Goal: Information Seeking & Learning: Learn about a topic

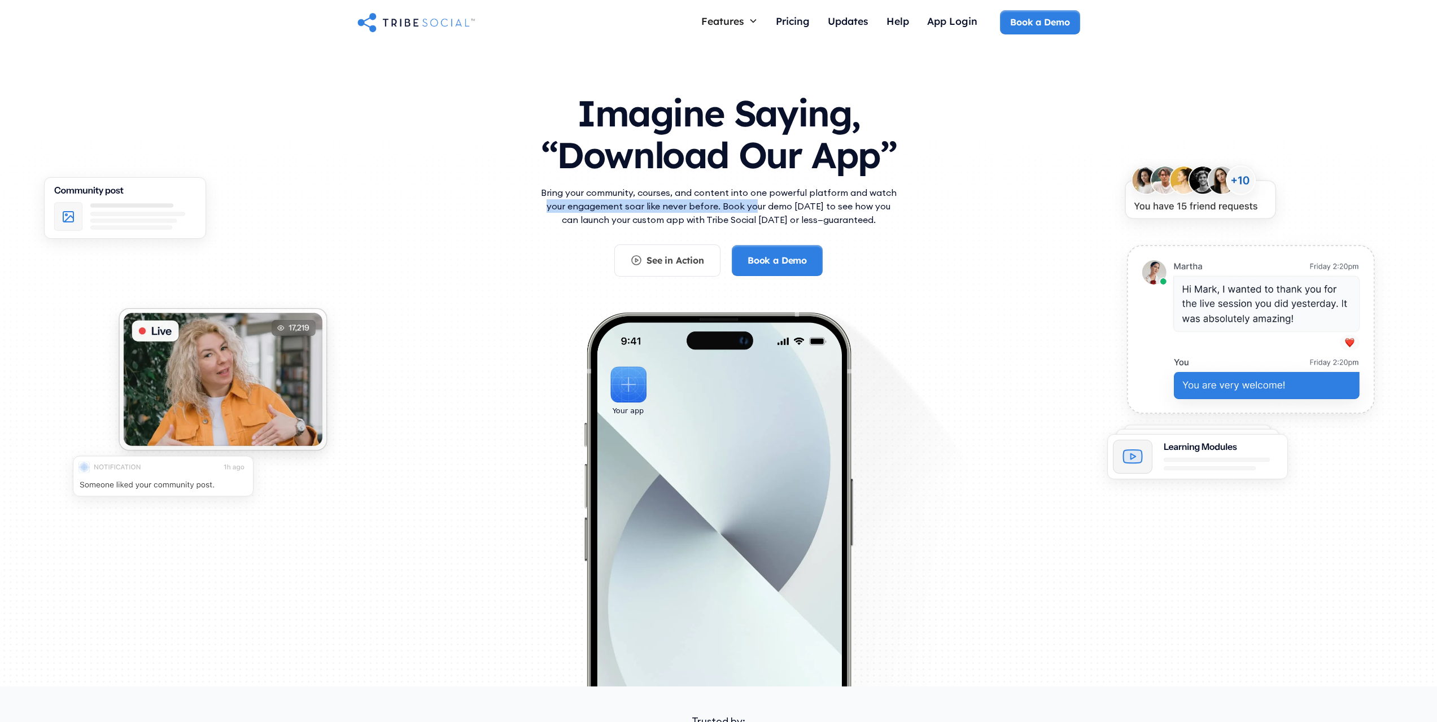
drag, startPoint x: 559, startPoint y: 208, endPoint x: 747, endPoint y: 211, distance: 187.5
click at [747, 211] on div "Imagine Saying, “Download Our App” Bring your community, courses, and content i…" at bounding box center [719, 323] width 723 height 485
click at [747, 211] on p "Bring your community, courses, and content into one powerful platform and watch…" at bounding box center [718, 206] width 361 height 41
drag, startPoint x: 711, startPoint y: 194, endPoint x: 895, endPoint y: 194, distance: 184.1
click at [895, 194] on p "Bring your community, courses, and content into one powerful platform and watch…" at bounding box center [718, 206] width 361 height 41
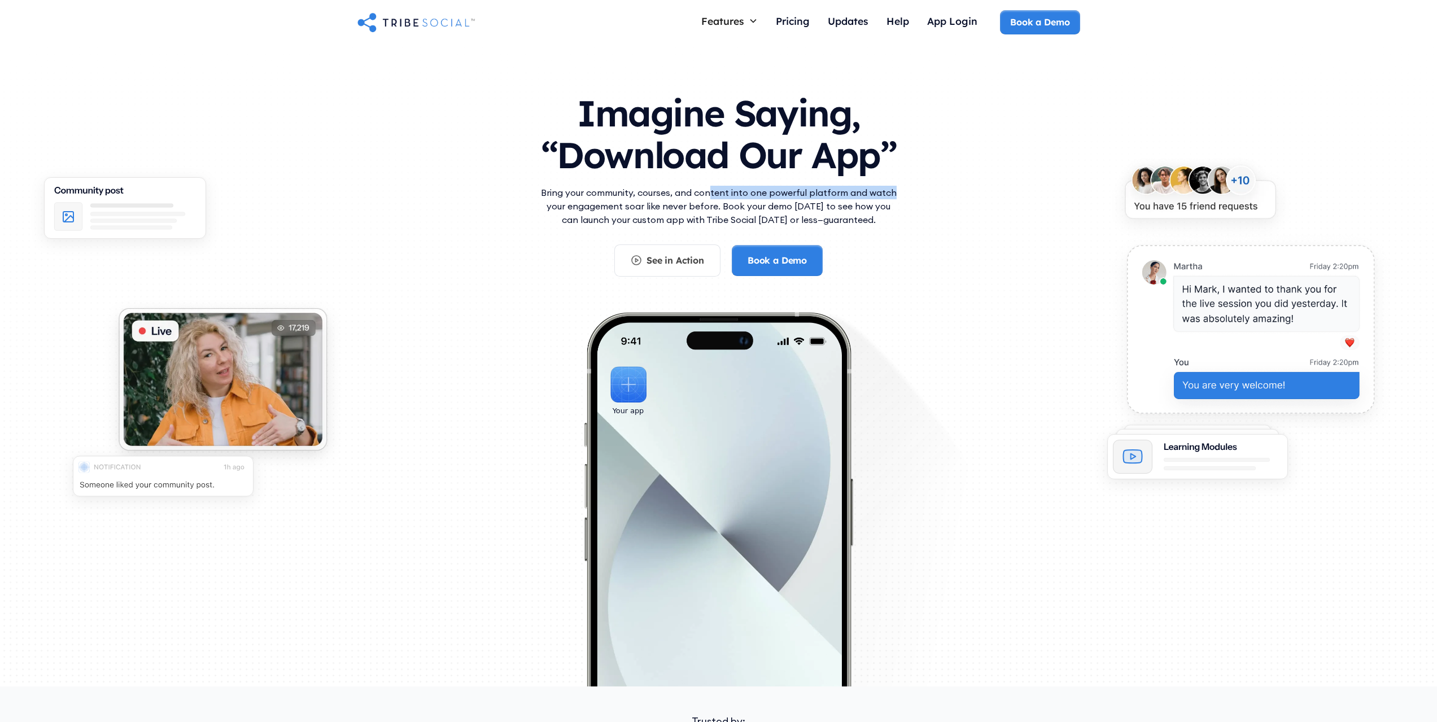
click at [895, 194] on p "Bring your community, courses, and content into one powerful platform and watch…" at bounding box center [718, 206] width 361 height 41
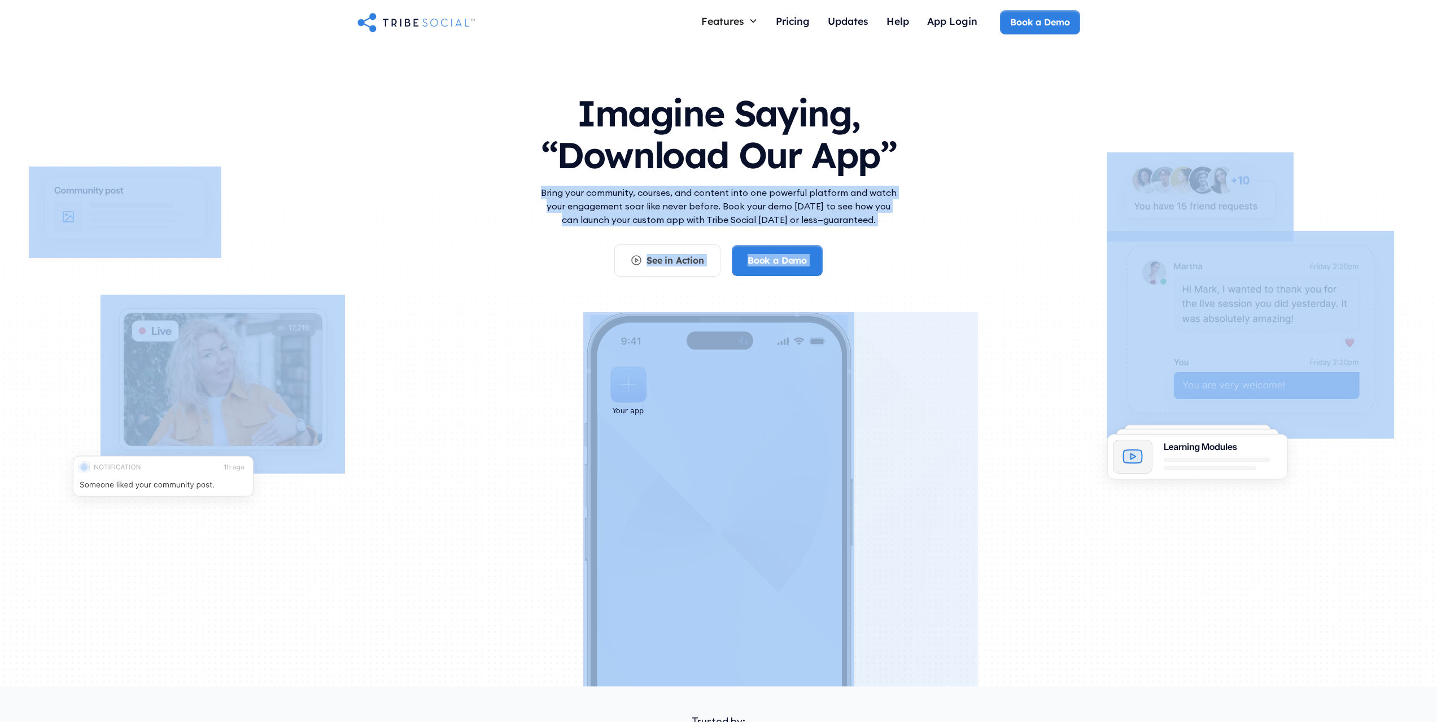
drag, startPoint x: 1275, startPoint y: 211, endPoint x: 1375, endPoint y: 234, distance: 103.2
click at [1375, 234] on section "Imagine Saying, “Download Our App” Bring your community, courses, and content i…" at bounding box center [718, 402] width 1437 height 714
click at [1375, 234] on img at bounding box center [1250, 335] width 287 height 208
click at [1367, 200] on div "Imagine Saying, “Download Our App” Bring your community, courses, and content i…" at bounding box center [718, 323] width 1437 height 556
click at [774, 202] on p "Bring your community, courses, and content into one powerful platform and watch…" at bounding box center [718, 206] width 361 height 41
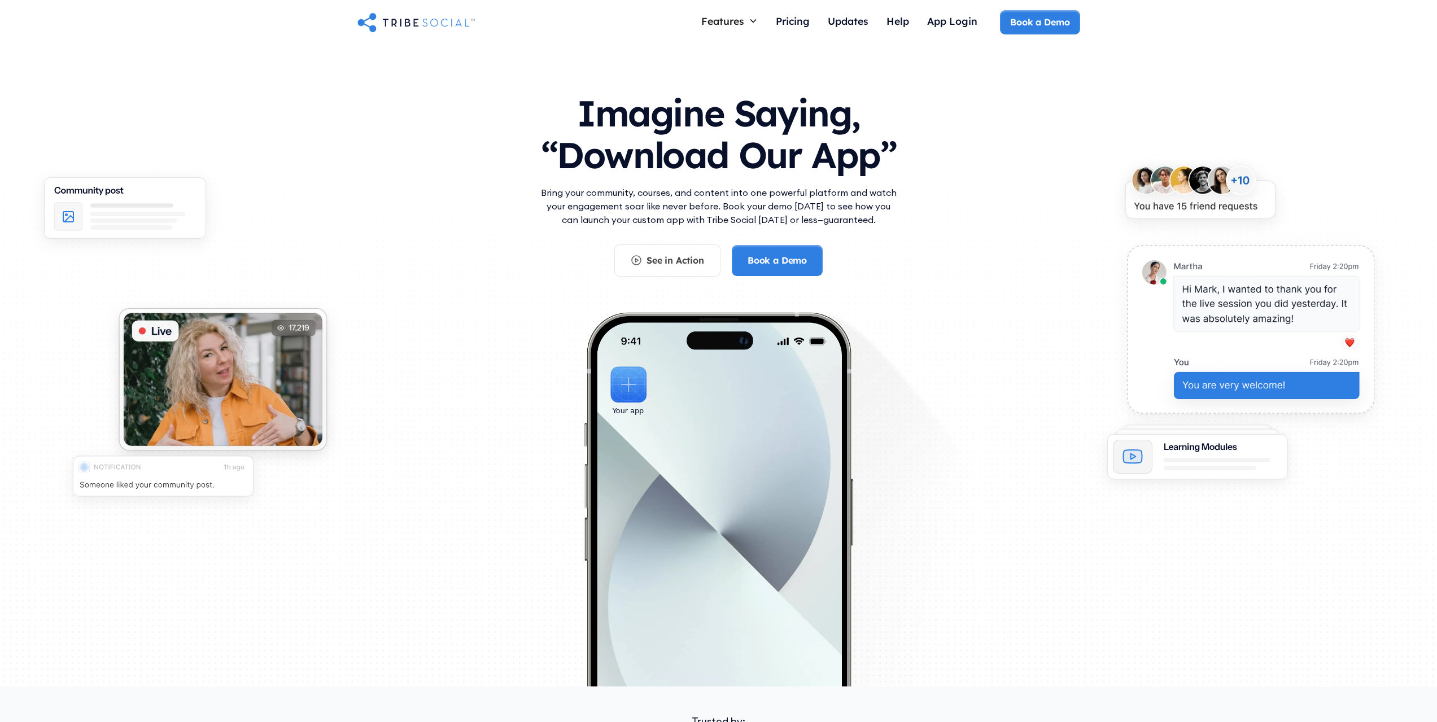
drag, startPoint x: 725, startPoint y: 206, endPoint x: 928, endPoint y: 218, distance: 203.1
click at [928, 218] on div "Imagine Saying, “Download Our App” Bring your community, courses, and content i…" at bounding box center [719, 323] width 723 height 485
drag, startPoint x: 608, startPoint y: 216, endPoint x: 866, endPoint y: 228, distance: 258.9
click at [865, 228] on div "Bring your community, courses, and content into one powerful platform and watch…" at bounding box center [718, 215] width 361 height 59
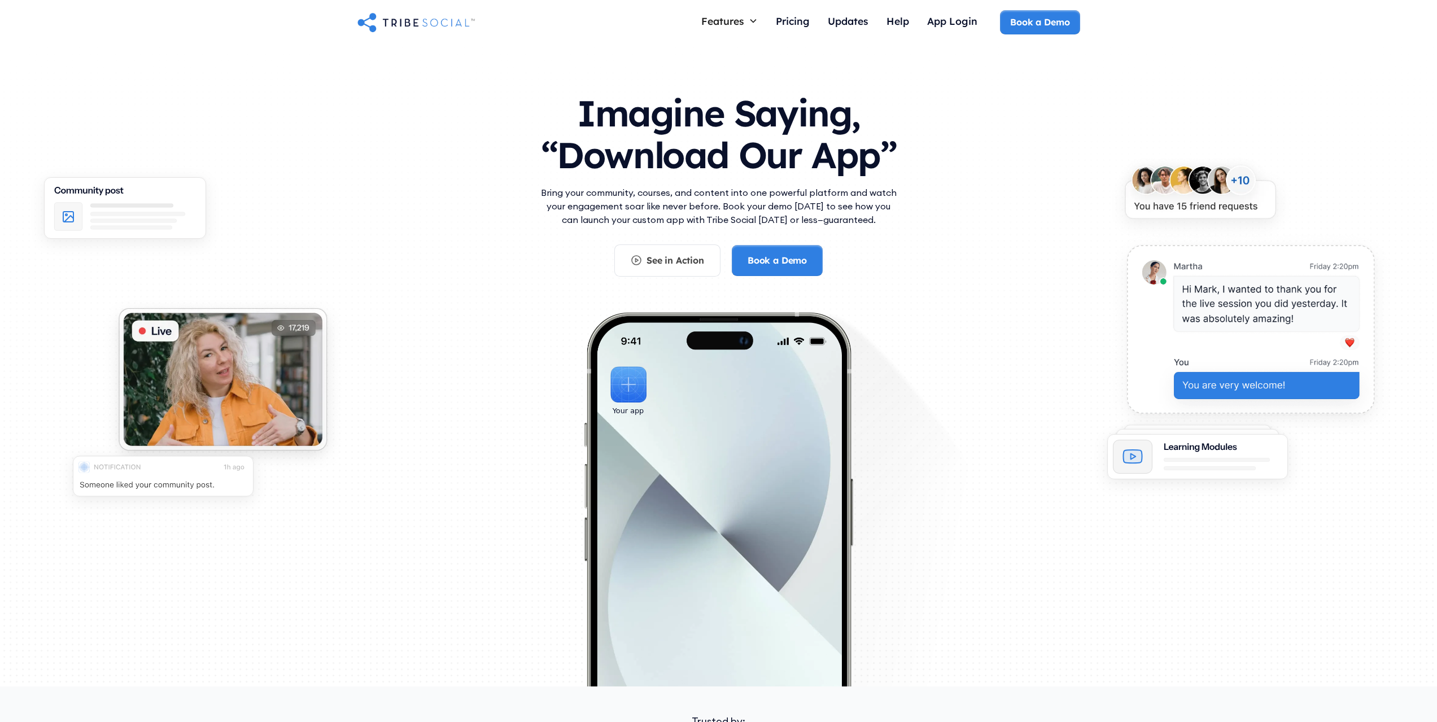
click at [875, 228] on div "Bring your community, courses, and content into one powerful platform and watch…" at bounding box center [718, 215] width 361 height 59
click at [709, 260] on link "See in Action" at bounding box center [667, 261] width 106 height 32
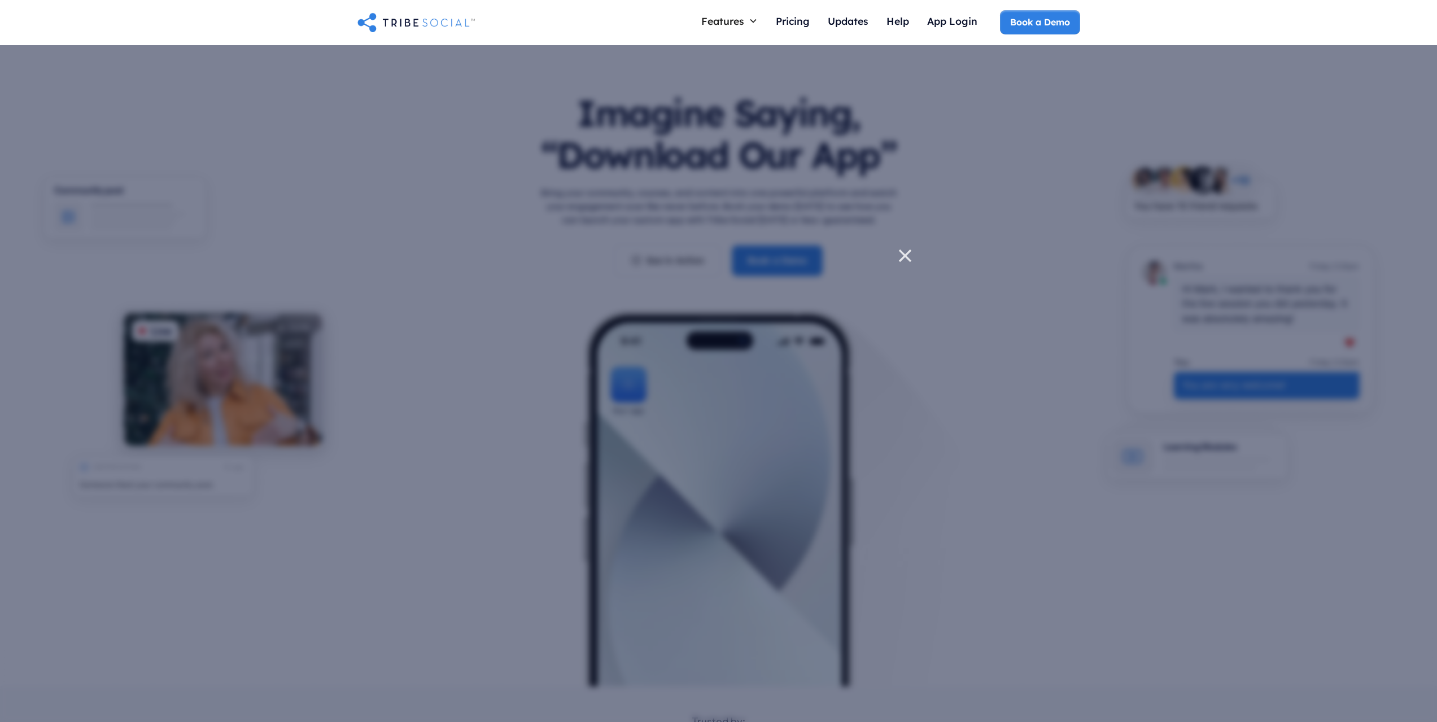
click at [906, 247] on icon at bounding box center [905, 256] width 23 height 23
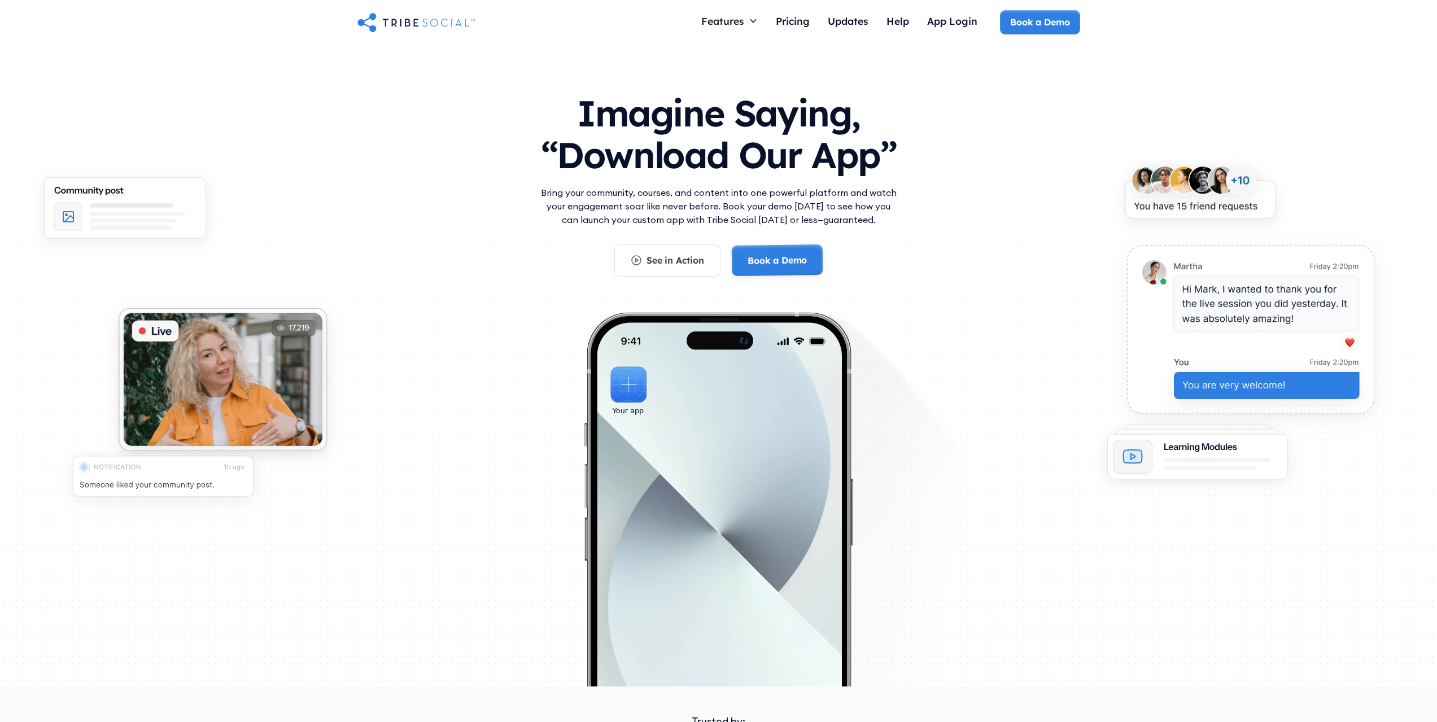
click at [822, 258] on link "Book a Demo" at bounding box center [776, 261] width 91 height 32
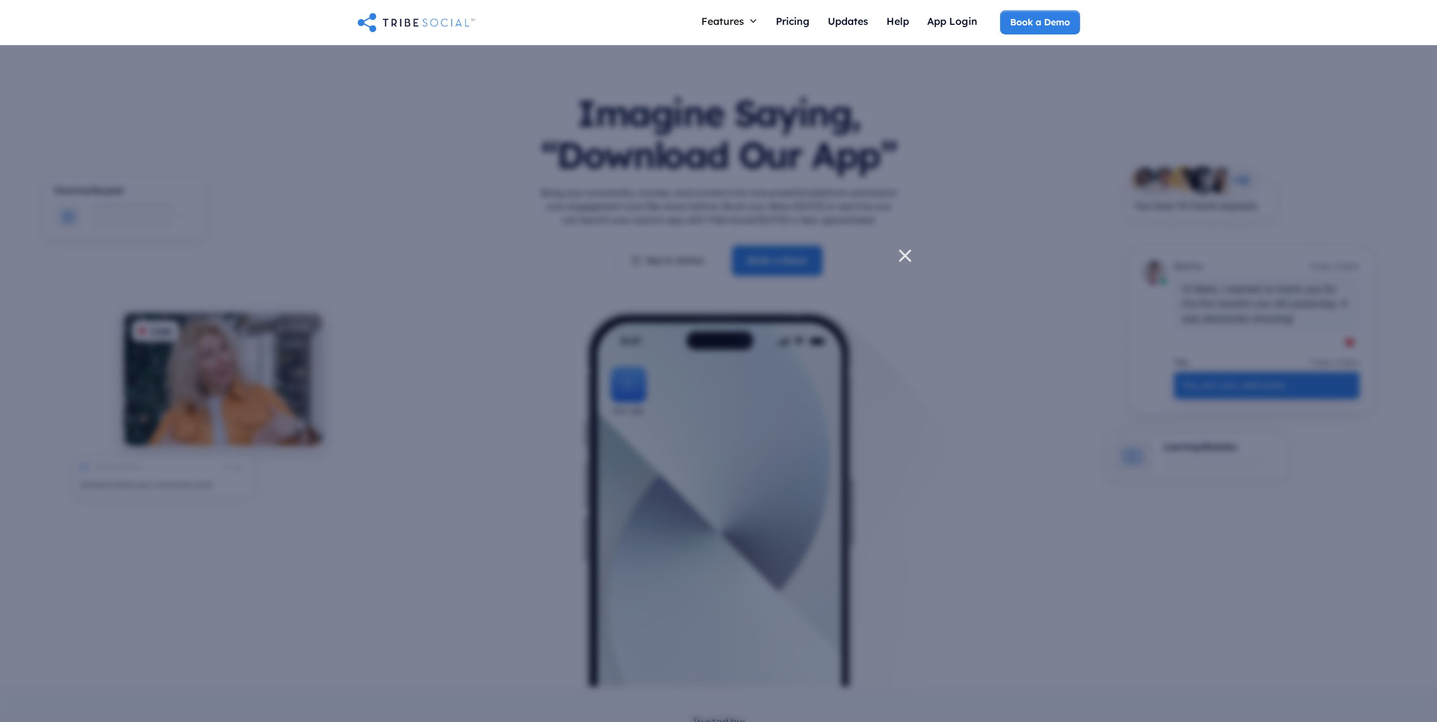
click at [911, 249] on icon at bounding box center [905, 256] width 23 height 23
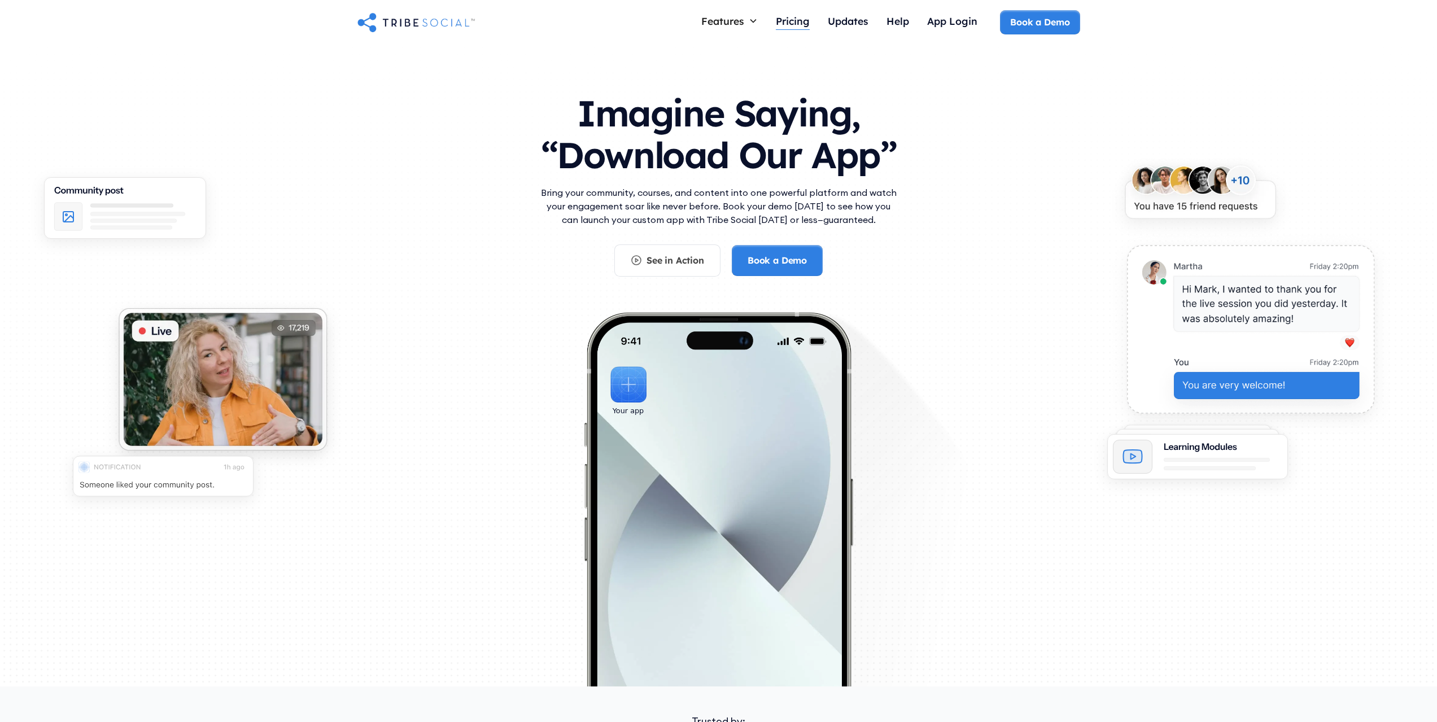
click at [799, 24] on div "Pricing" at bounding box center [793, 21] width 34 height 12
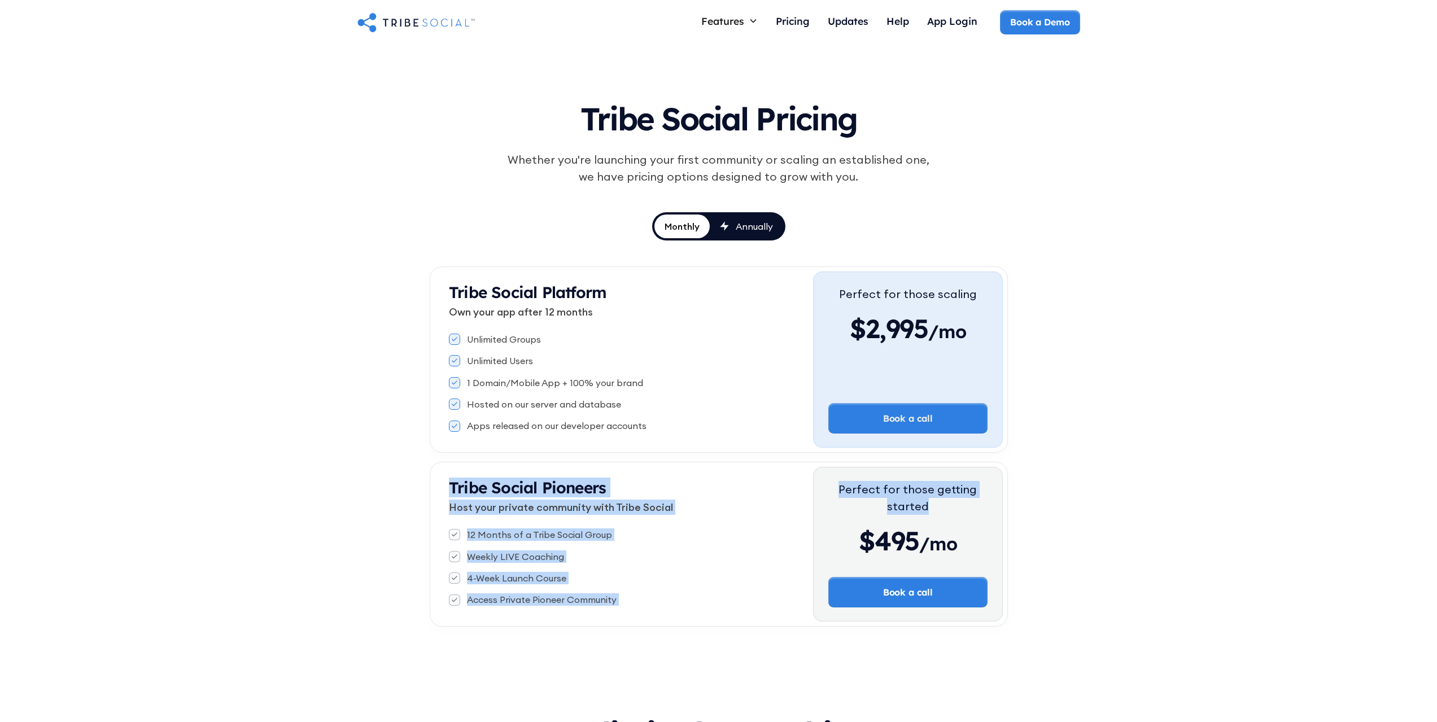
drag, startPoint x: 830, startPoint y: 485, endPoint x: 952, endPoint y: 506, distance: 123.9
click at [952, 506] on div "Tribe Social Pioneers Host your private community with Tribe Social 12 Months o…" at bounding box center [719, 544] width 578 height 165
click at [952, 506] on div "Perfect for those getting started" at bounding box center [908, 498] width 159 height 34
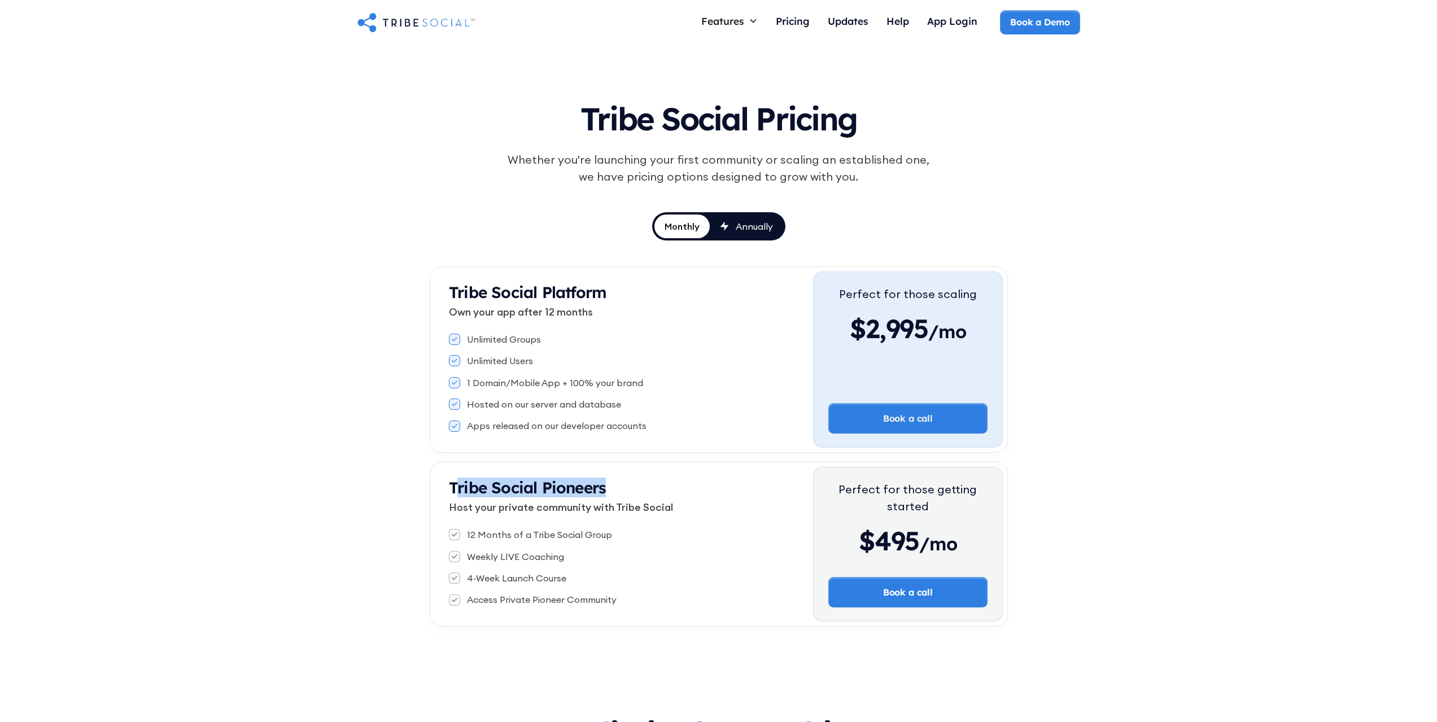
drag, startPoint x: 455, startPoint y: 489, endPoint x: 674, endPoint y: 500, distance: 220.0
click at [674, 500] on div "Tribe Social Pioneers Host your private community with Tribe Social" at bounding box center [631, 501] width 364 height 46
click at [674, 500] on p "Host your private community with Tribe Social" at bounding box center [631, 507] width 364 height 15
drag, startPoint x: 448, startPoint y: 504, endPoint x: 708, endPoint y: 504, distance: 260.4
click at [708, 504] on div "Tribe Social Pioneers Host your private community with Tribe Social 12 Months o…" at bounding box center [624, 544] width 379 height 155
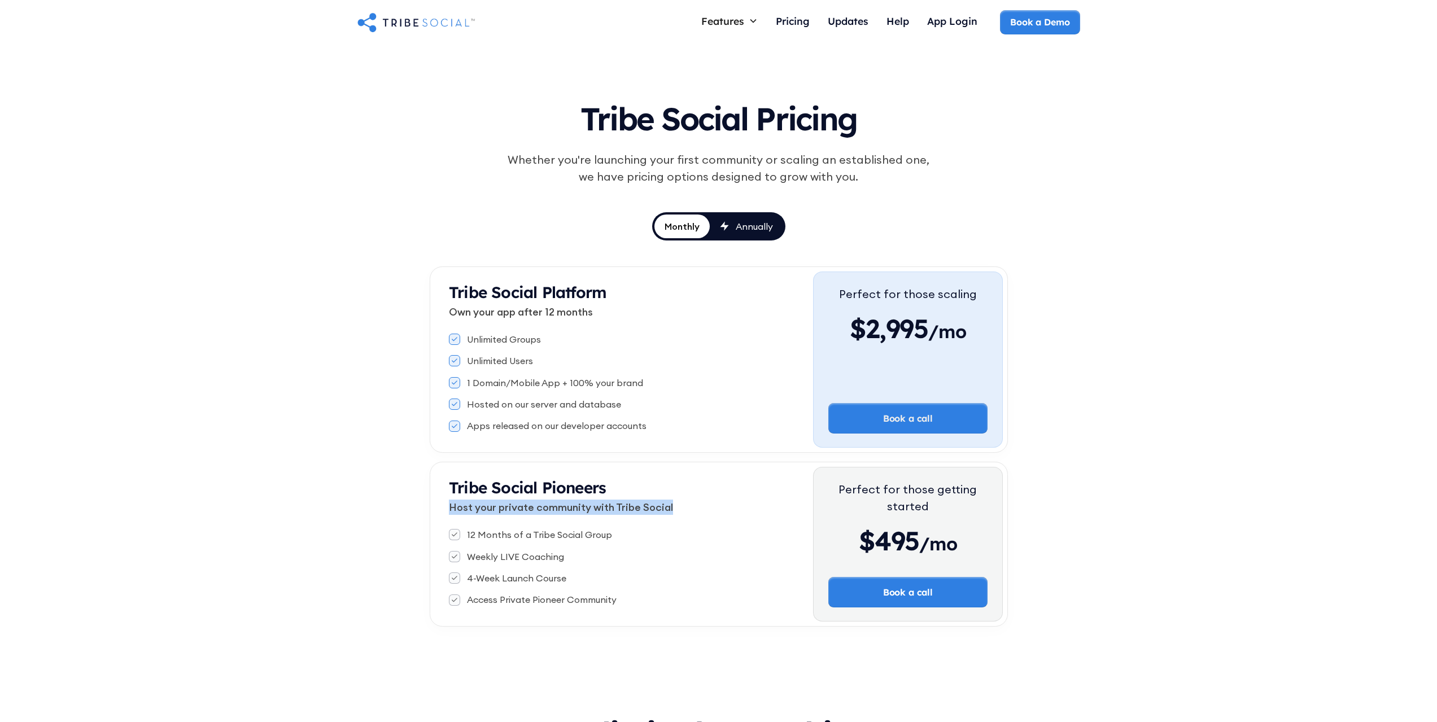
click at [708, 504] on p "Host your private community with Tribe Social" at bounding box center [631, 507] width 364 height 15
drag, startPoint x: 432, startPoint y: 499, endPoint x: 646, endPoint y: 522, distance: 215.3
click at [643, 521] on div "Tribe Social Pioneers Host your private community with Tribe Social 12 Months o…" at bounding box center [719, 544] width 578 height 165
drag, startPoint x: 646, startPoint y: 522, endPoint x: 473, endPoint y: 541, distance: 174.4
click at [646, 522] on div "Tribe Social Pioneers Host your private community with Tribe Social" at bounding box center [631, 501] width 364 height 46
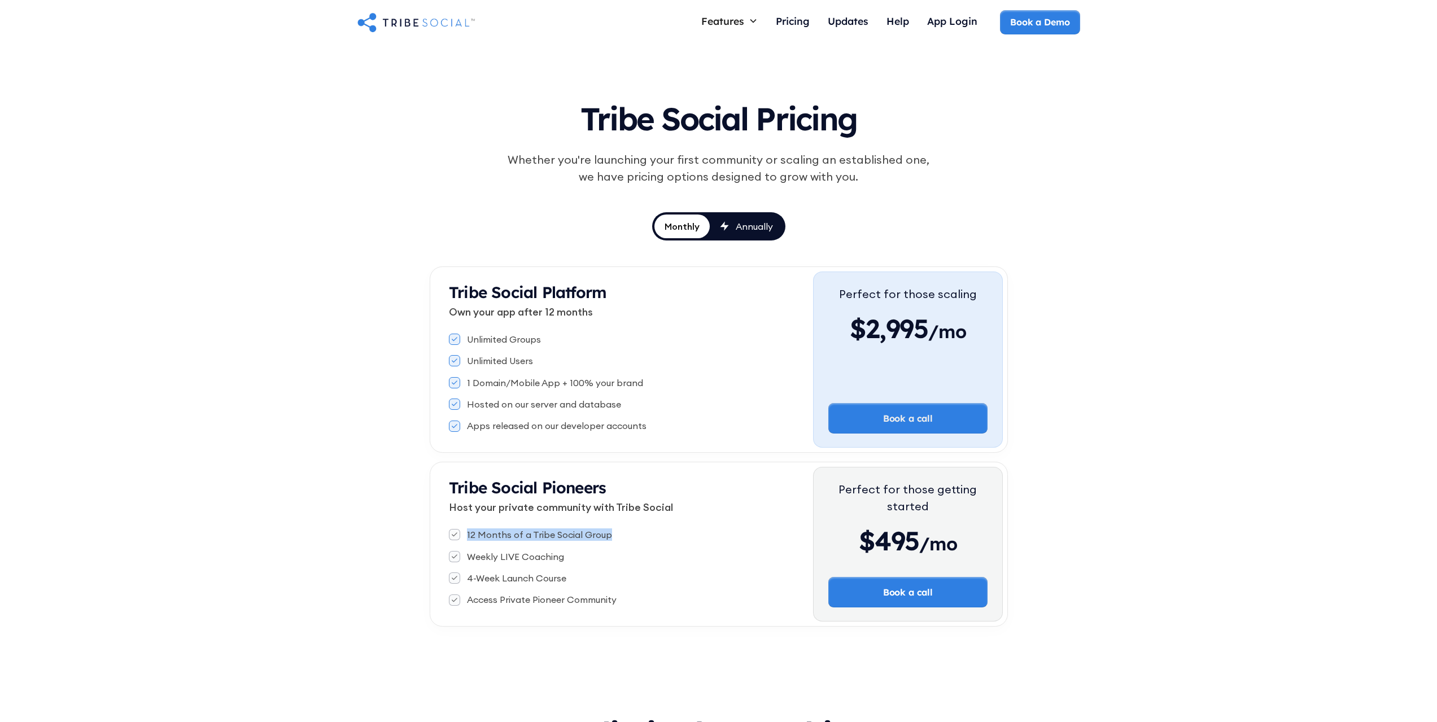
drag, startPoint x: 467, startPoint y: 532, endPoint x: 625, endPoint y: 537, distance: 158.8
click at [625, 537] on div "12 Months of a Tribe Social Group" at bounding box center [631, 535] width 364 height 12
drag, startPoint x: 599, startPoint y: 558, endPoint x: 435, endPoint y: 554, distance: 163.8
click at [435, 554] on div "Tribe Social Pioneers Host your private community with Tribe Social 12 Months o…" at bounding box center [624, 544] width 379 height 155
click at [342, 574] on div "Tribe Social Pricing Whether you're launching your first community or scaling a…" at bounding box center [718, 358] width 1437 height 627
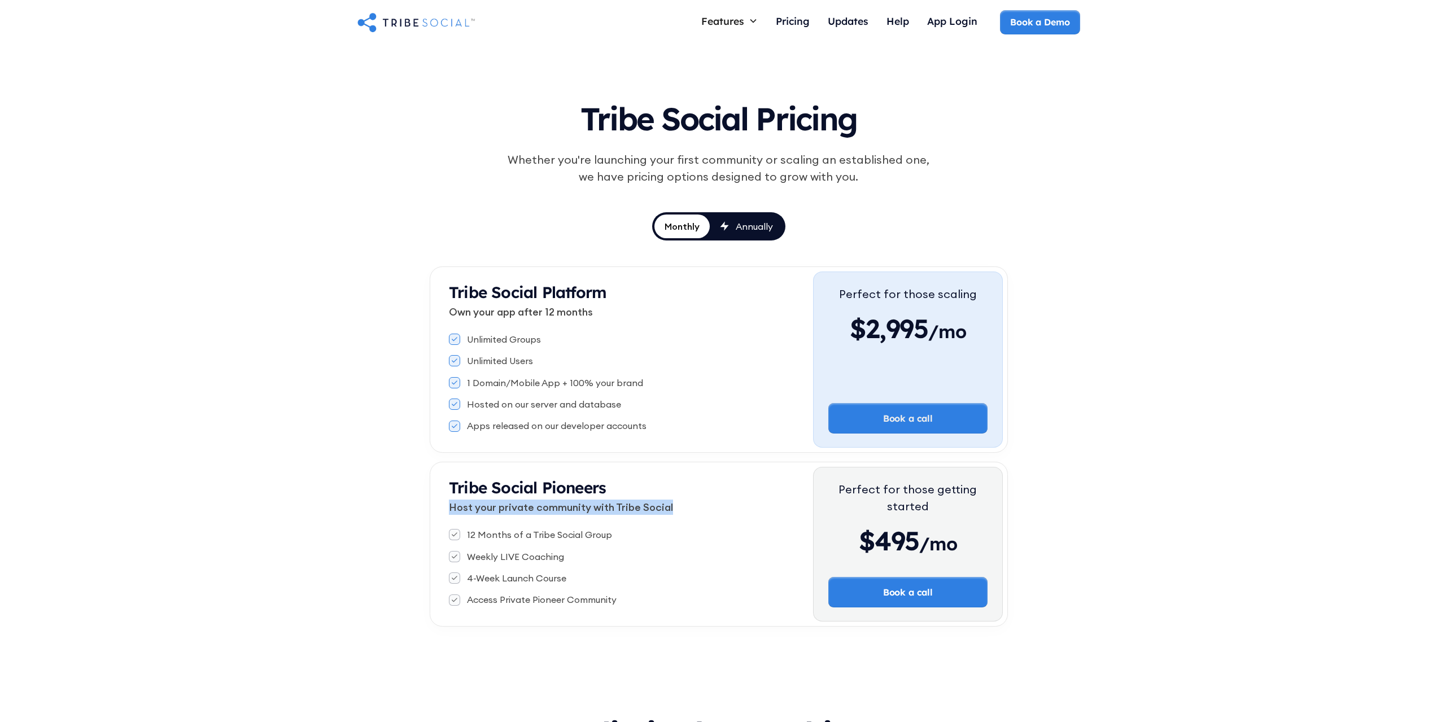
drag, startPoint x: 441, startPoint y: 508, endPoint x: 703, endPoint y: 502, distance: 262.7
click at [703, 502] on div "Tribe Social Pioneers Host your private community with Tribe Social 12 Months o…" at bounding box center [624, 544] width 379 height 155
click at [703, 502] on p "Host your private community with Tribe Social" at bounding box center [631, 507] width 364 height 15
drag, startPoint x: 440, startPoint y: 313, endPoint x: 632, endPoint y: 310, distance: 192.1
click at [632, 310] on div "Tribe Social Platform Own your app after 12 months Unlimited Groups Unlimited U…" at bounding box center [624, 360] width 379 height 176
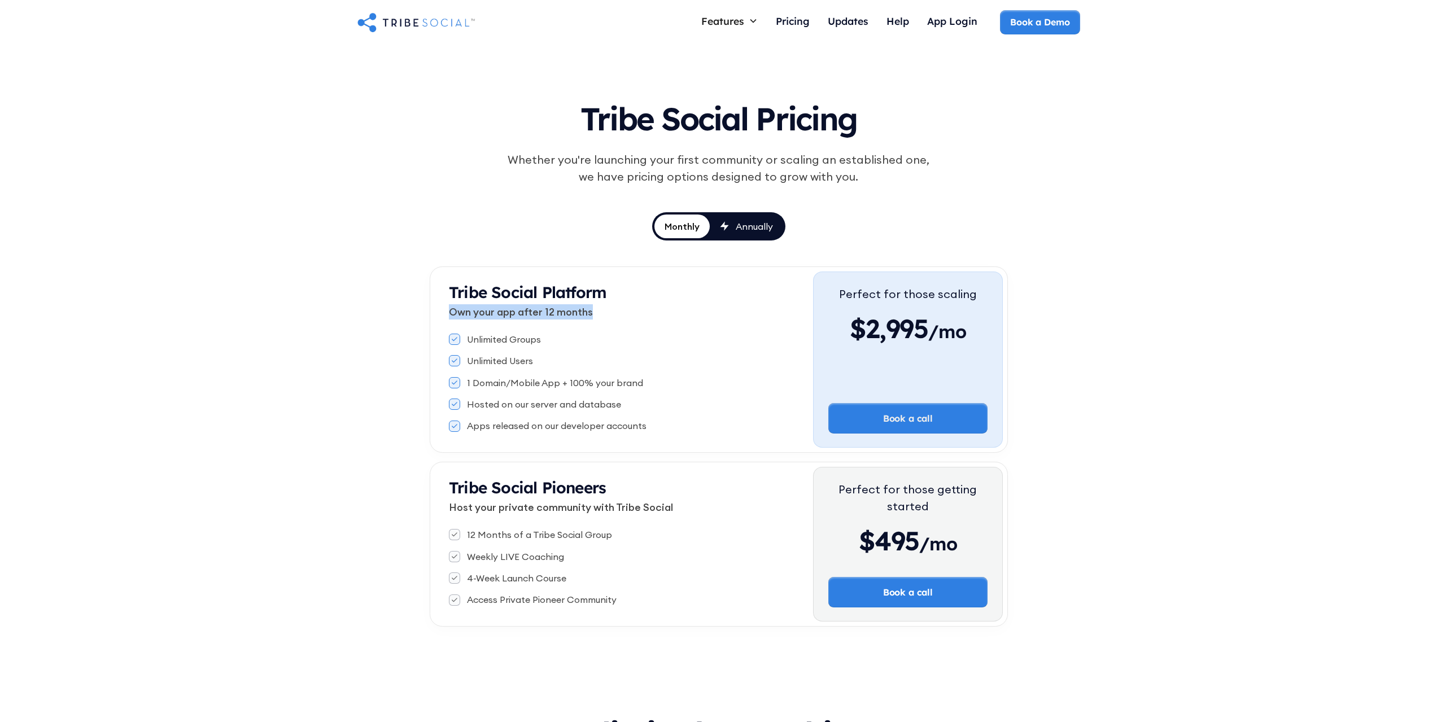
click at [632, 310] on p "Own your app after 12 months" at bounding box center [631, 311] width 364 height 15
drag, startPoint x: 469, startPoint y: 361, endPoint x: 555, endPoint y: 360, distance: 85.9
click at [555, 360] on div "Unlimited Users" at bounding box center [631, 361] width 364 height 12
drag, startPoint x: 555, startPoint y: 360, endPoint x: 487, endPoint y: 371, distance: 68.6
click at [555, 360] on div "Unlimited Users" at bounding box center [631, 361] width 364 height 12
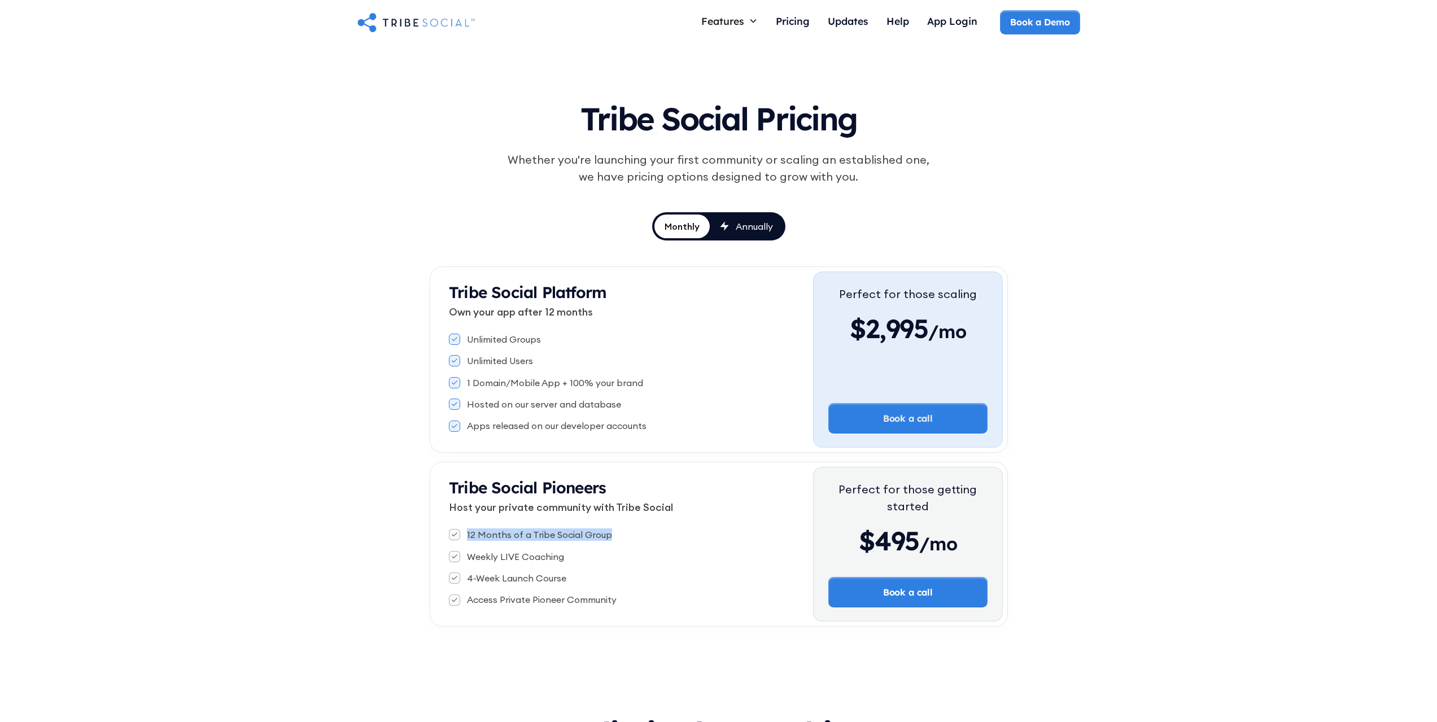
drag, startPoint x: 462, startPoint y: 534, endPoint x: 608, endPoint y: 540, distance: 146.4
click at [608, 540] on div "12 Months of a Tribe Social Group" at bounding box center [631, 535] width 364 height 12
drag, startPoint x: 608, startPoint y: 540, endPoint x: 584, endPoint y: 543, distance: 24.5
click at [608, 540] on div "12 Months of a Tribe Social Group" at bounding box center [631, 535] width 364 height 12
drag, startPoint x: 463, startPoint y: 560, endPoint x: 576, endPoint y: 557, distance: 113.0
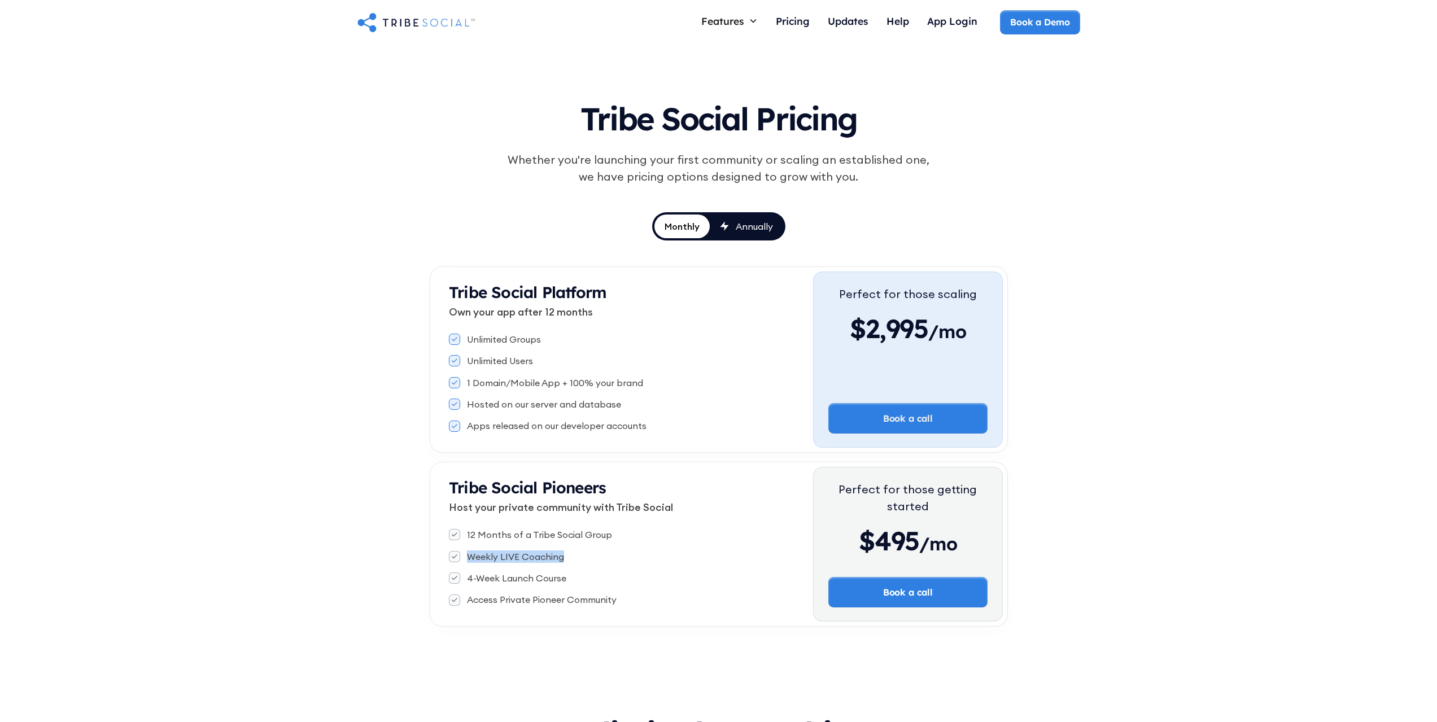
click at [576, 557] on div "Weekly LIVE Coaching" at bounding box center [631, 557] width 364 height 12
click at [569, 560] on div "Weekly LIVE Coaching" at bounding box center [631, 557] width 364 height 12
drag, startPoint x: 464, startPoint y: 577, endPoint x: 613, endPoint y: 576, distance: 148.5
click at [613, 576] on div "4-Week Launch Course" at bounding box center [631, 578] width 364 height 12
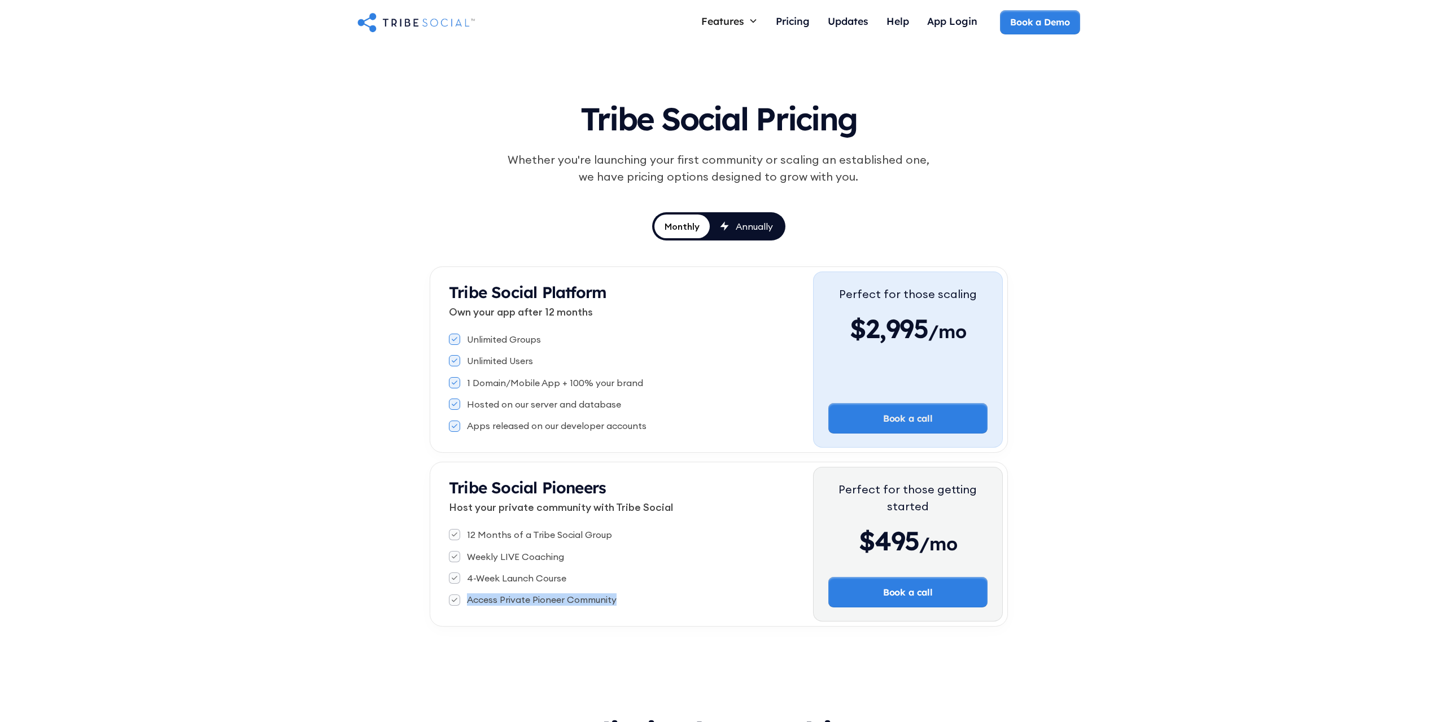
drag, startPoint x: 464, startPoint y: 600, endPoint x: 694, endPoint y: 600, distance: 229.9
click at [694, 600] on div "Access Private Pioneer Community" at bounding box center [631, 600] width 364 height 12
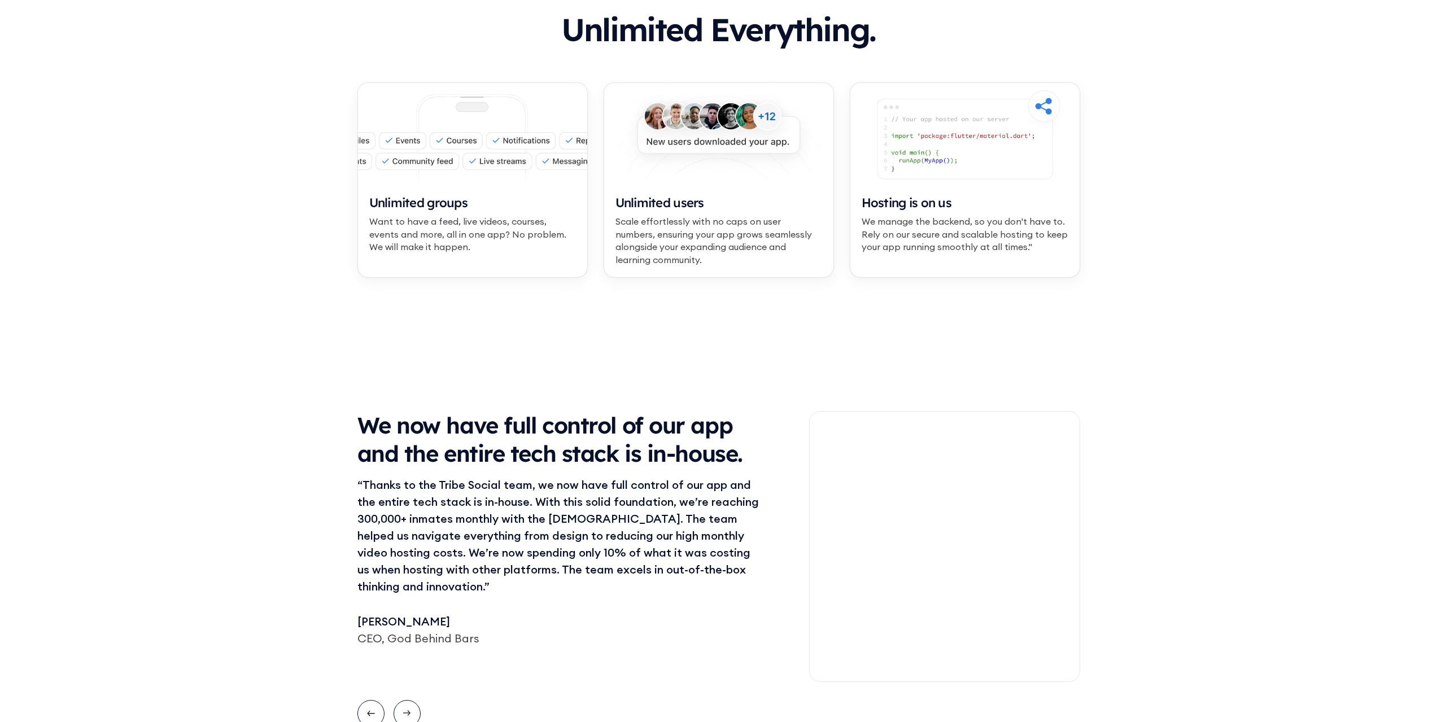
scroll to position [791, 0]
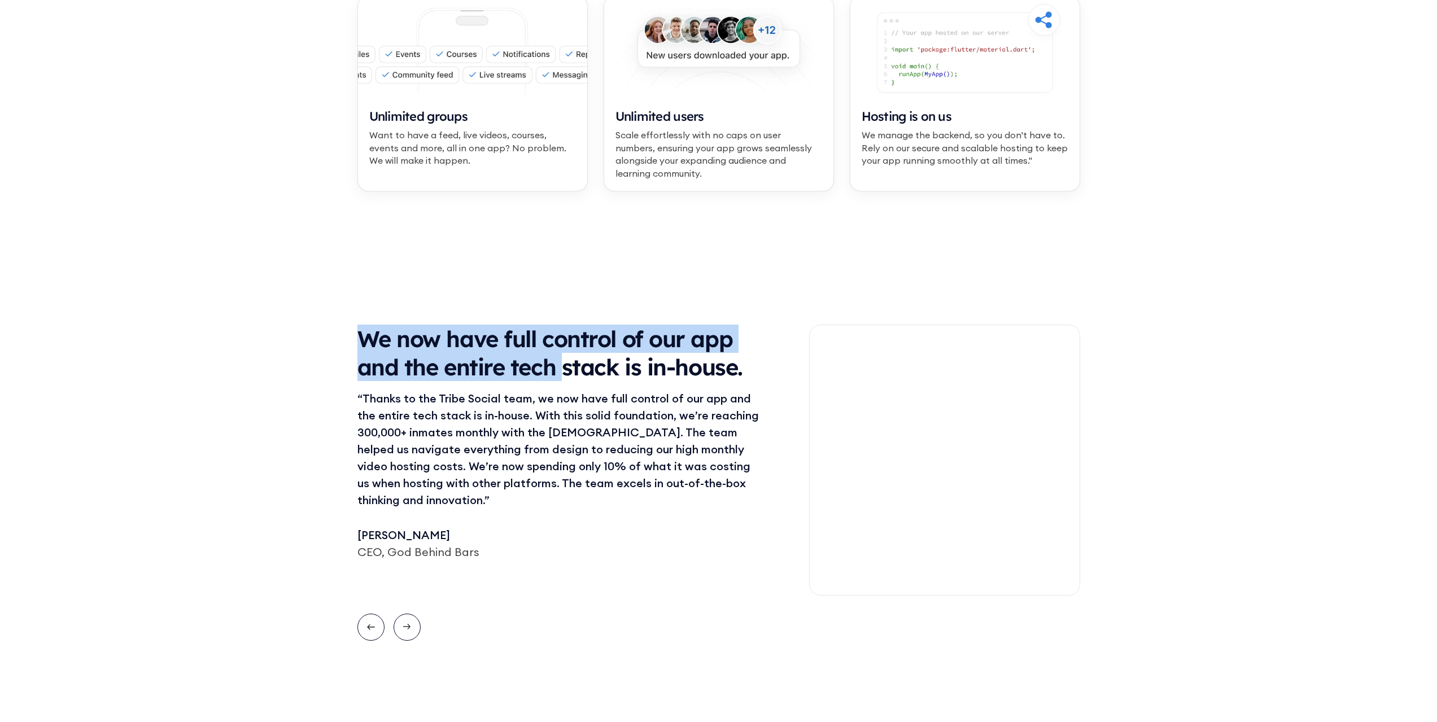
drag, startPoint x: 526, startPoint y: 364, endPoint x: 569, endPoint y: 371, distance: 43.0
click at [566, 368] on div "We have no more worries whether or not our trainings are going to disappear. “W…" at bounding box center [718, 482] width 1437 height 461
click at [569, 371] on div "We now have full control of our app and the entire tech stack is in-house." at bounding box center [561, 353] width 407 height 56
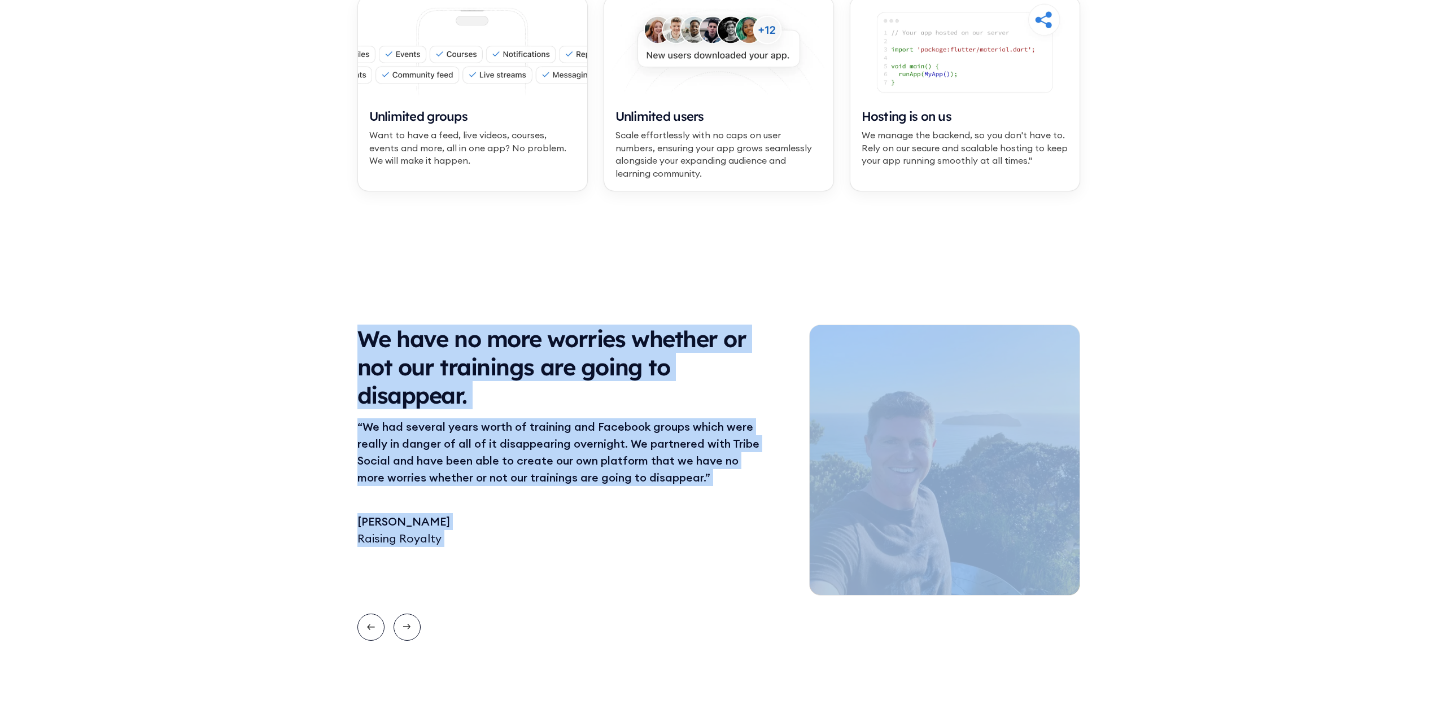
click at [620, 255] on div "We have no more worries whether or not our trainings are going to disappear. “W…" at bounding box center [718, 482] width 1437 height 461
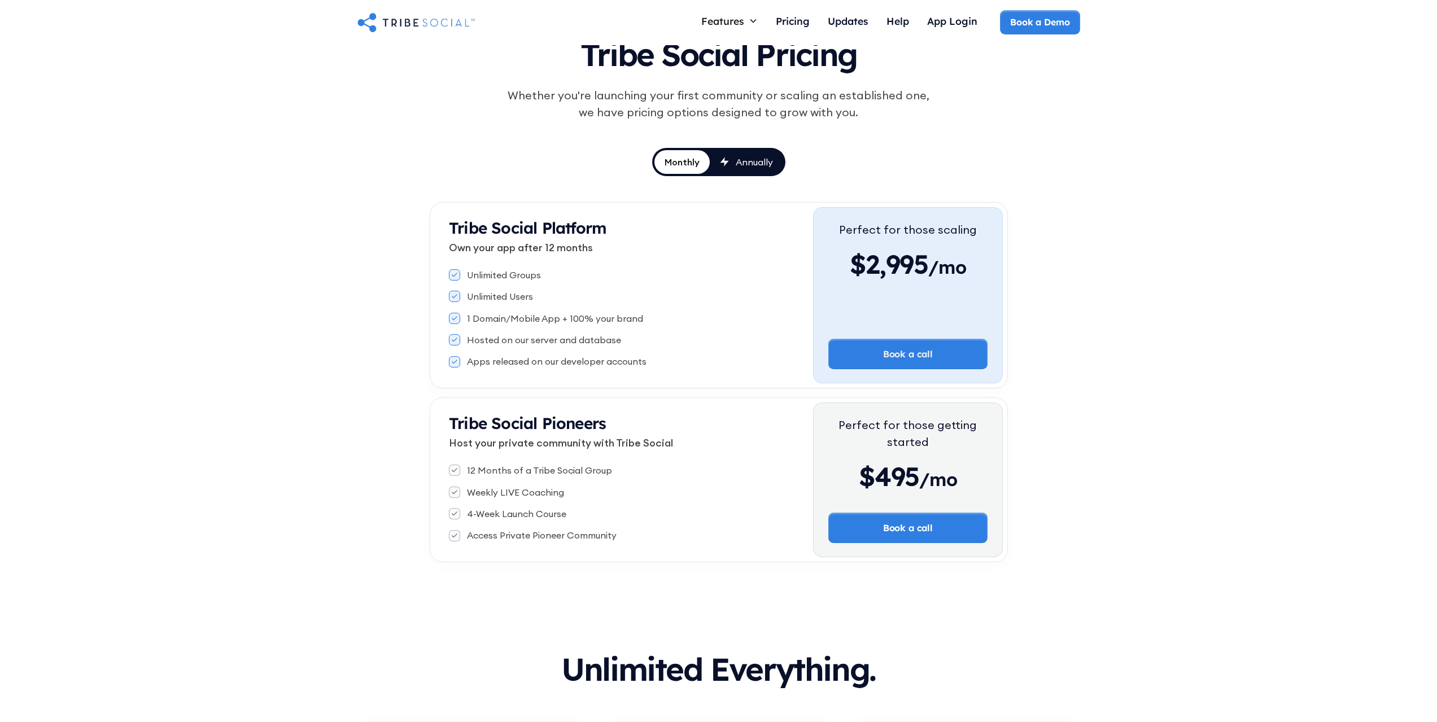
scroll to position [0, 0]
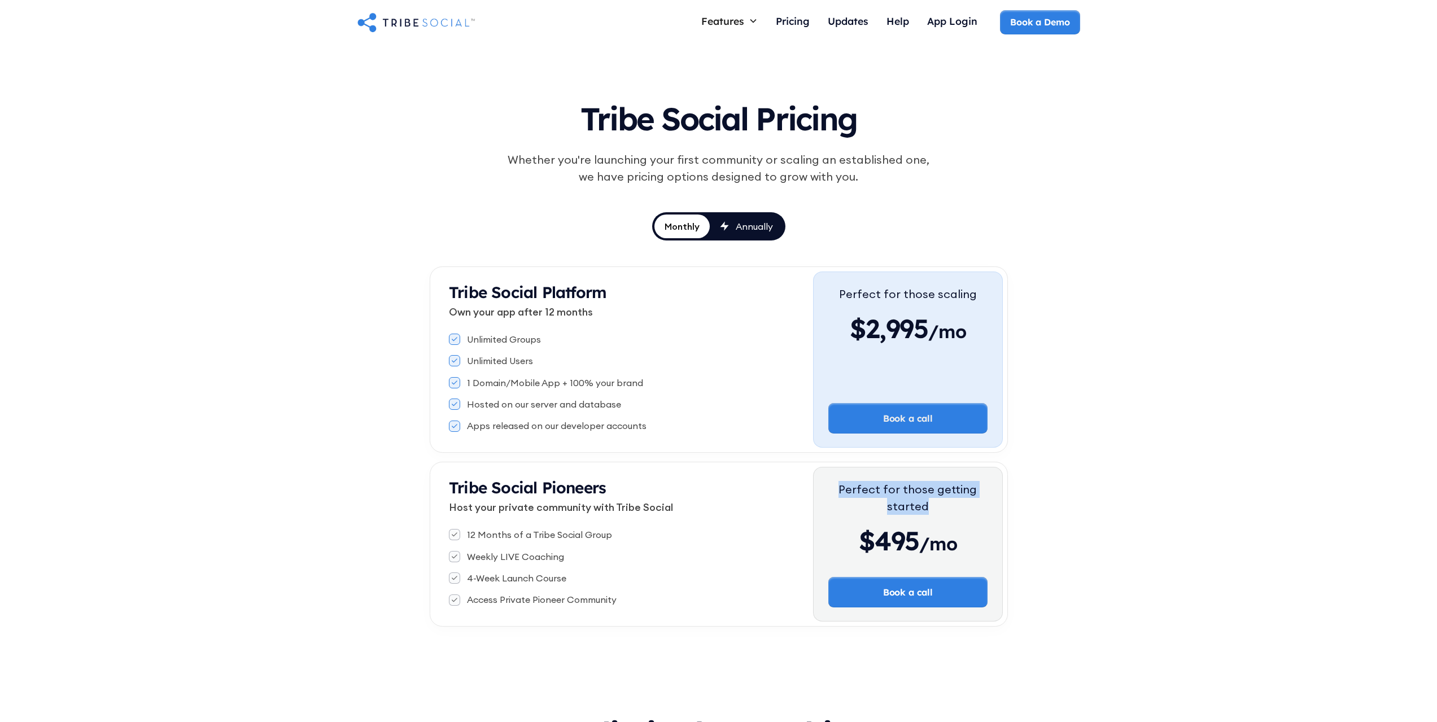
drag, startPoint x: 834, startPoint y: 493, endPoint x: 1045, endPoint y: 512, distance: 212.7
click at [1045, 512] on div "Tribe Social Pricing Whether you're launching your first community or scaling a…" at bounding box center [718, 358] width 1437 height 627
drag, startPoint x: 1046, startPoint y: 512, endPoint x: 1023, endPoint y: 511, distance: 22.6
click at [1046, 512] on div "Tribe Social Pricing Whether you're launching your first community or scaling a…" at bounding box center [718, 358] width 1437 height 627
drag, startPoint x: 840, startPoint y: 542, endPoint x: 1022, endPoint y: 544, distance: 181.9
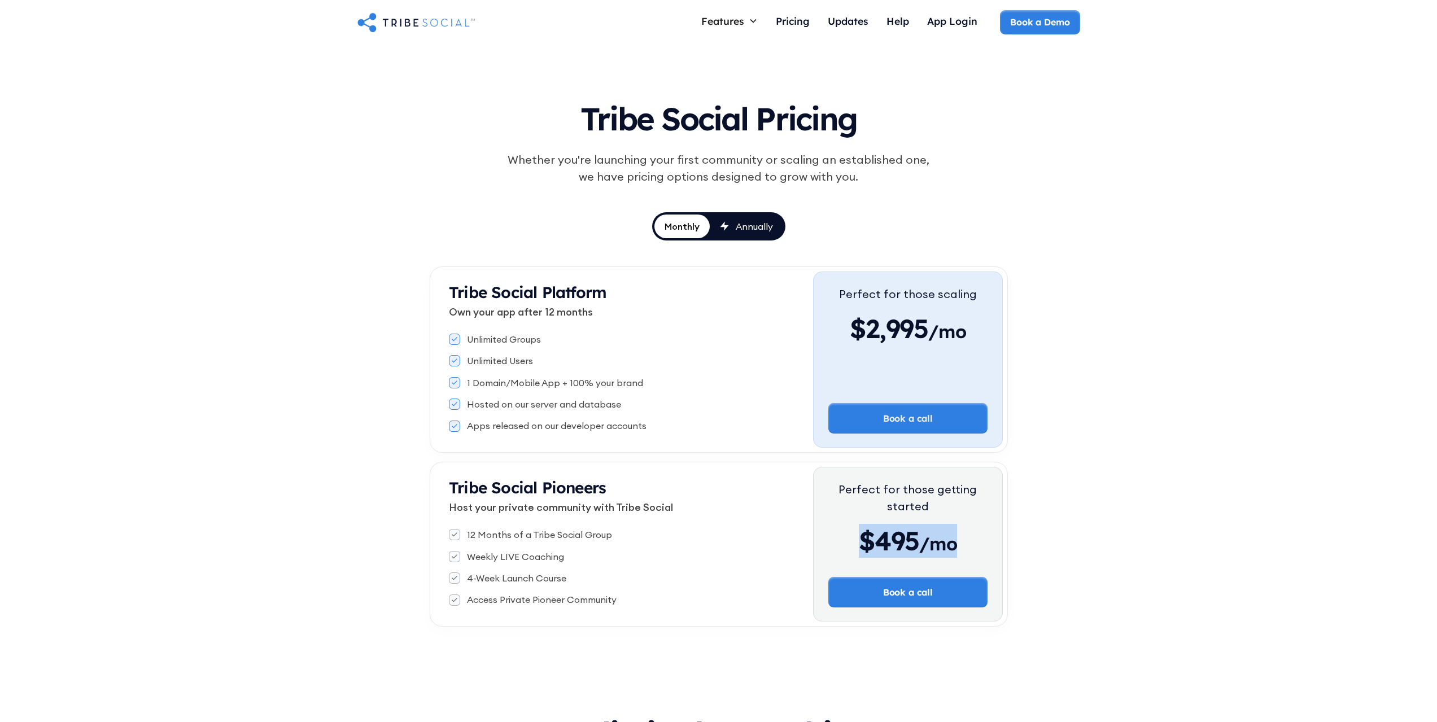
click at [1022, 544] on div "Tribe Social Pricing Whether you're launching your first community or scaling a…" at bounding box center [718, 358] width 1437 height 627
click at [751, 224] on div "Annually" at bounding box center [754, 226] width 37 height 12
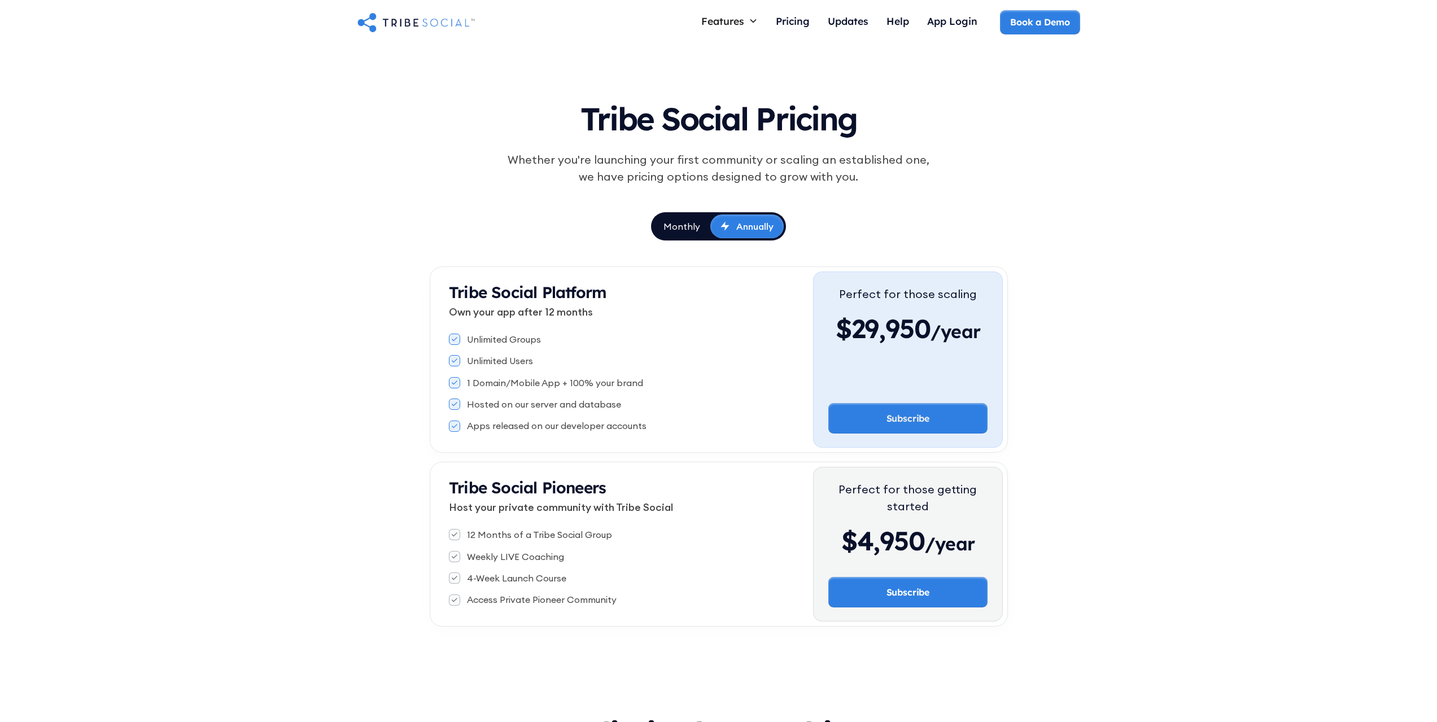
click at [411, 13] on img "home" at bounding box center [416, 22] width 117 height 23
